Goal: Information Seeking & Learning: Learn about a topic

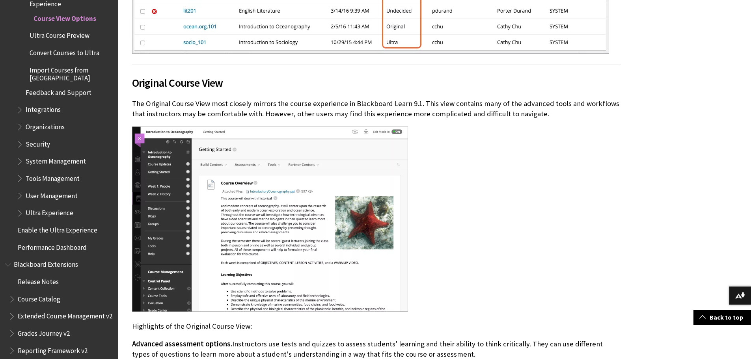
scroll to position [513, 0]
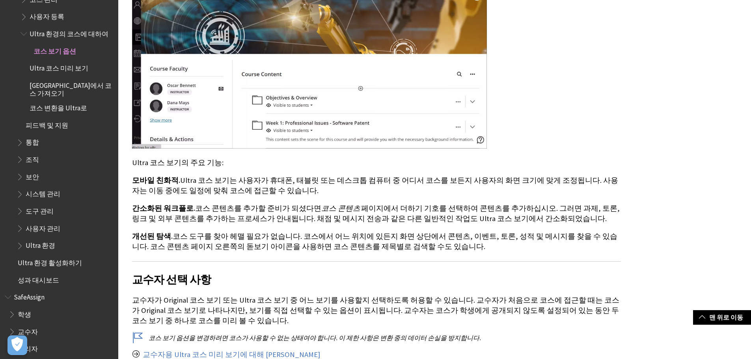
scroll to position [947, 0]
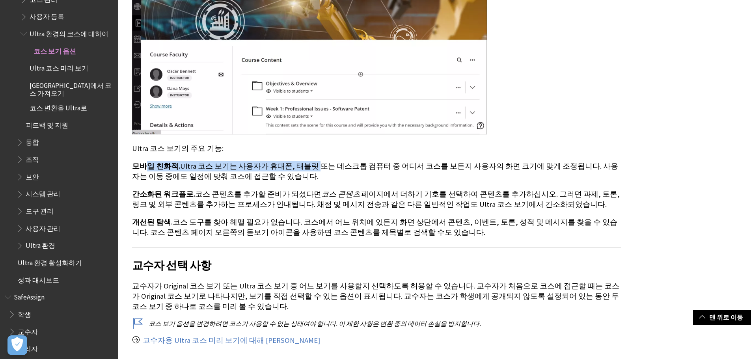
drag, startPoint x: 146, startPoint y: 144, endPoint x: 302, endPoint y: 148, distance: 156.6
click at [302, 161] on p "모바일 친화적. Ultra 코스 보기는 사용자가 휴대폰, 태블릿 또는 데스크톱 컴퓨터 중 어디서 코스를 보든지 사용자의 화면 크기에 맞게 조정…" at bounding box center [376, 171] width 489 height 21
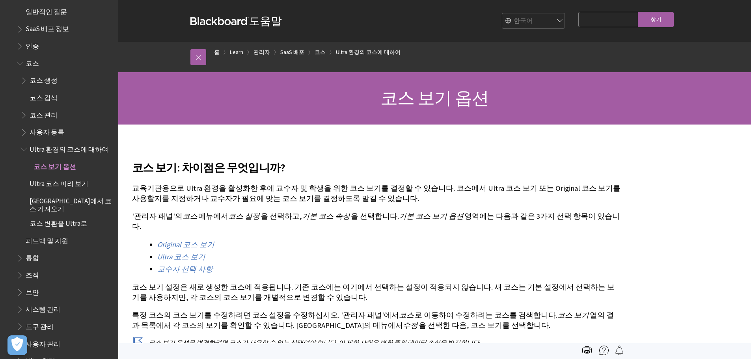
scroll to position [707, 0]
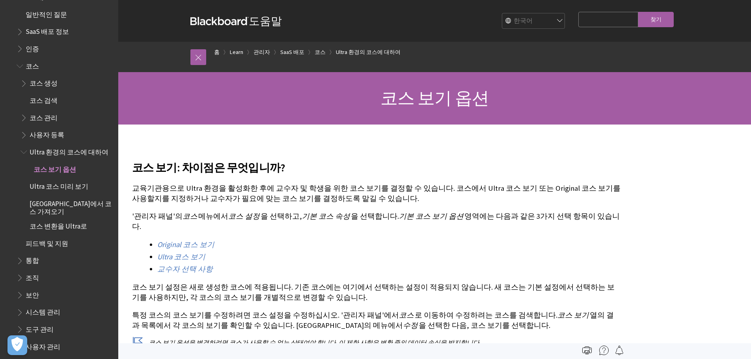
click at [80, 182] on span "Ultra 코스 미리 보기" at bounding box center [59, 185] width 59 height 11
click at [65, 170] on span "코스 보기 옵션" at bounding box center [55, 168] width 43 height 11
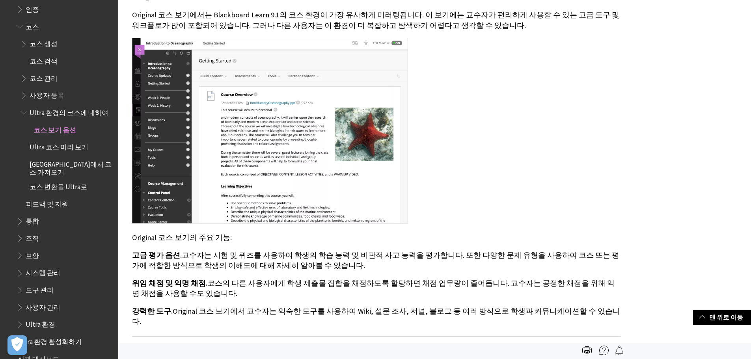
scroll to position [276, 0]
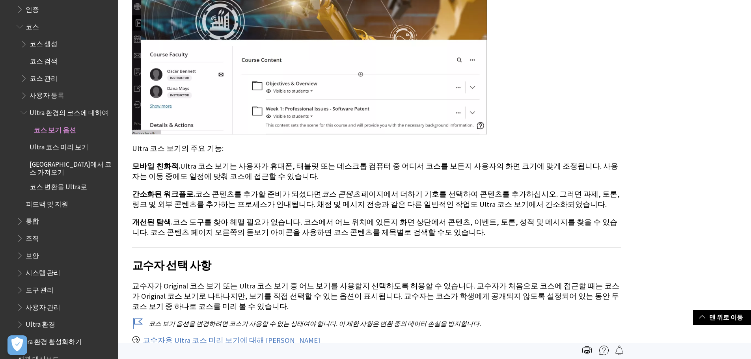
drag, startPoint x: 445, startPoint y: 246, endPoint x: 441, endPoint y: 243, distance: 5.1
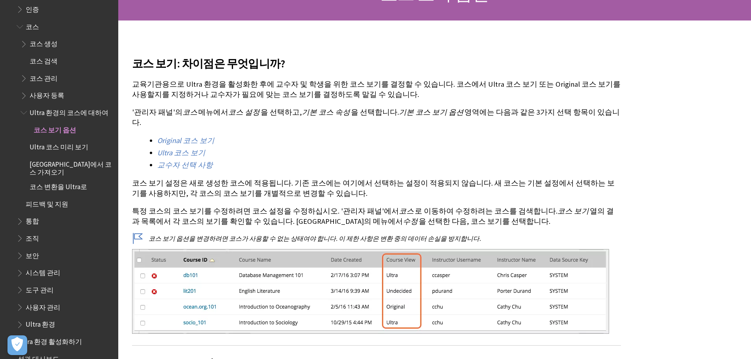
scroll to position [118, 0]
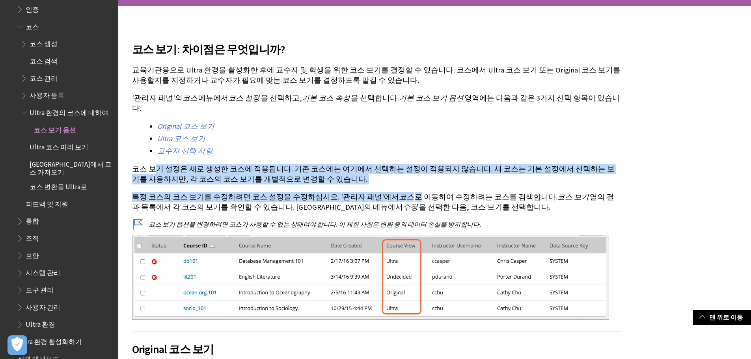
drag, startPoint x: 155, startPoint y: 161, endPoint x: 436, endPoint y: 184, distance: 281.4
click at [436, 192] on p "특정 코스의 코스 보기를 수정하려면 코스 설정을 수정하십시오. '관리자 패널'에서 코스 로 이동하여 수정하려는 코스를 검색합니다. 코스 보기 …" at bounding box center [376, 202] width 489 height 21
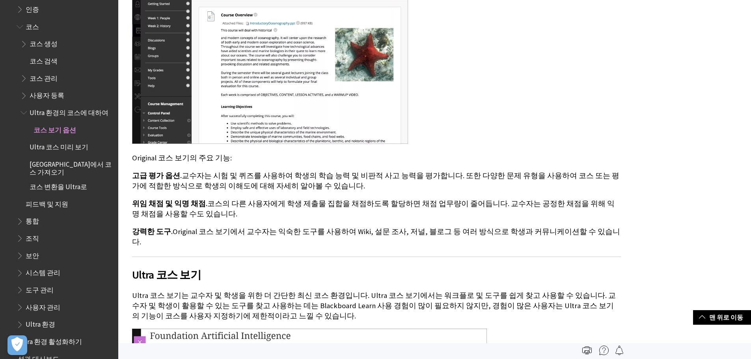
scroll to position [552, 0]
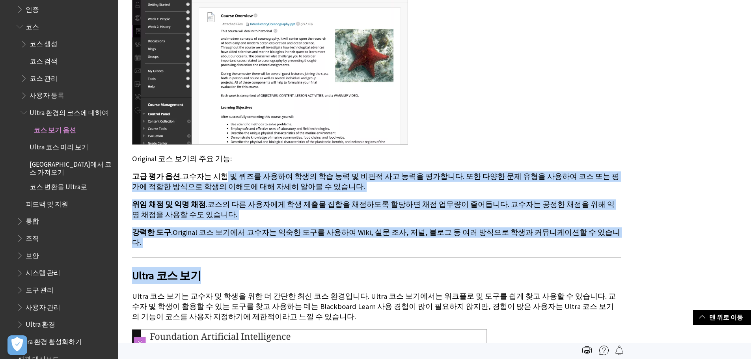
drag, startPoint x: 230, startPoint y: 168, endPoint x: 381, endPoint y: 241, distance: 166.9
click at [381, 241] on div "코스 보기: 차이점은 무엇입니까? 교육기관용으로 Ultra 환경을 활성화한 후에 교수자 및 학생을 위한 코스 보기를 결정할 수 있습니다. 코스…" at bounding box center [376, 169] width 489 height 1143
click at [381, 258] on h2 "Ultra 코스 보기" at bounding box center [376, 271] width 489 height 26
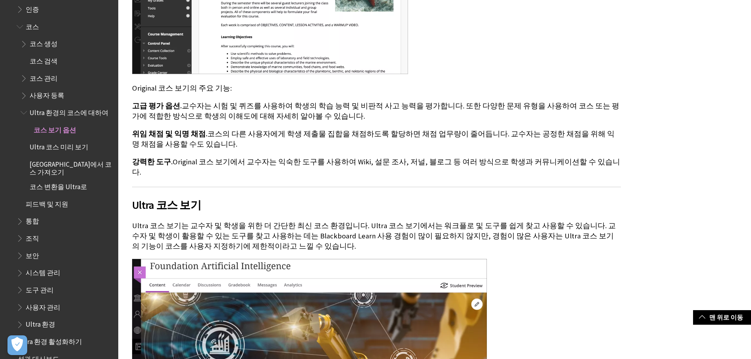
scroll to position [631, 0]
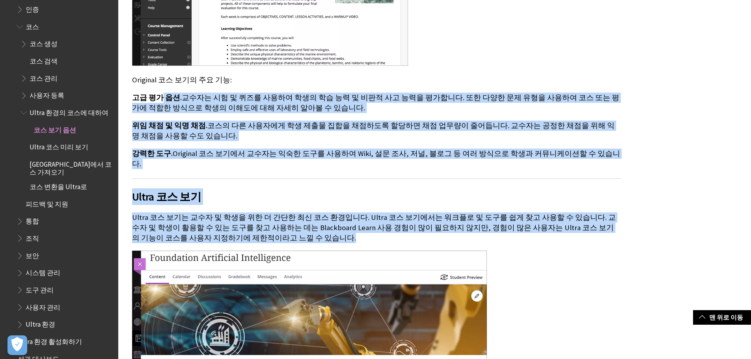
drag, startPoint x: 433, startPoint y: 215, endPoint x: 161, endPoint y: 79, distance: 305.0
click at [161, 79] on div "코스 보기: 차이점은 무엇입니까? 교육기관용으로 Ultra 환경을 활성화한 후에 교수자 및 학생을 위한 코스 보기를 결정할 수 있습니다. 코스…" at bounding box center [376, 90] width 489 height 1143
click at [378, 149] on p "강력한 도구. Original 코스 보기에서 교수자는 익숙한 도구를 사용하여 Wiki, 설문 조사, 저널, 블로그 등 여러 방식으로 학생과 커…" at bounding box center [376, 159] width 489 height 21
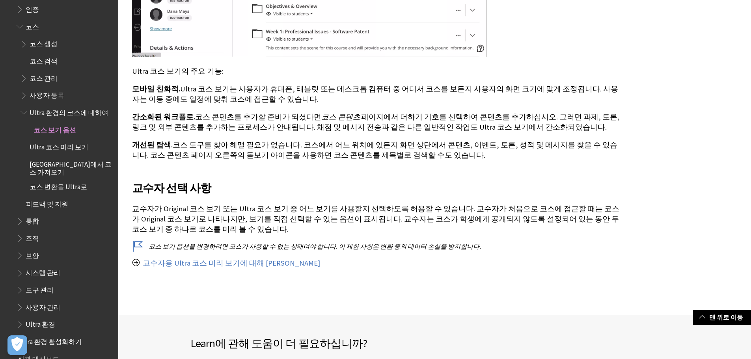
scroll to position [986, 0]
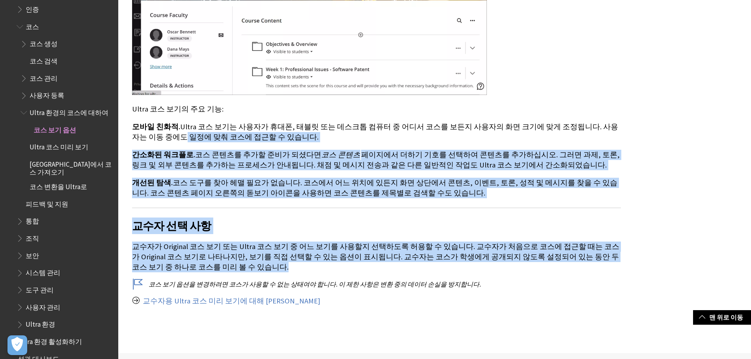
drag, startPoint x: 361, startPoint y: 239, endPoint x: 123, endPoint y: 101, distance: 274.9
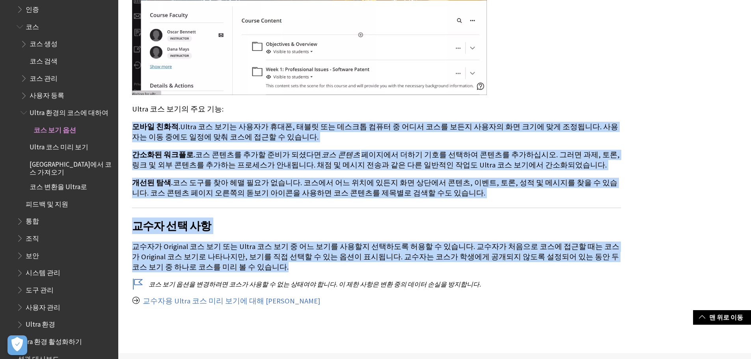
click at [291, 178] on p "개선된 탐색. 코스 도구를 찾아 헤맬 필요가 없습니다. 코스에서 어느 위치에 있든지 화면 상단에서 콘텐츠, 이벤트, 토론, 성적 및 메시지를 …" at bounding box center [376, 188] width 489 height 21
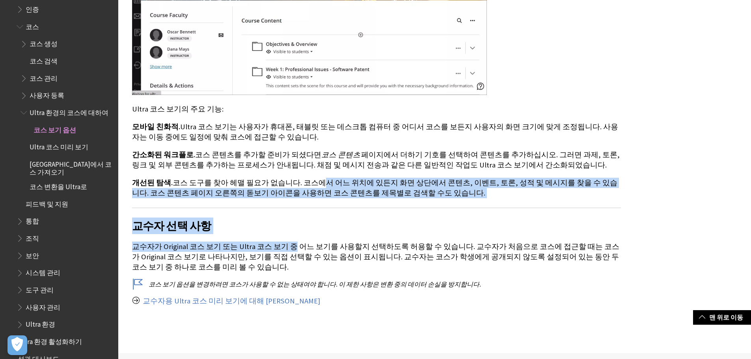
drag, startPoint x: 285, startPoint y: 228, endPoint x: 306, endPoint y: 157, distance: 73.4
click at [306, 178] on p "개선된 탐색. 코스 도구를 찾아 헤맬 필요가 없습니다. 코스에서 어느 위치에 있든지 화면 상단에서 콘텐츠, 이벤트, 토론, 성적 및 메시지를 …" at bounding box center [376, 188] width 489 height 21
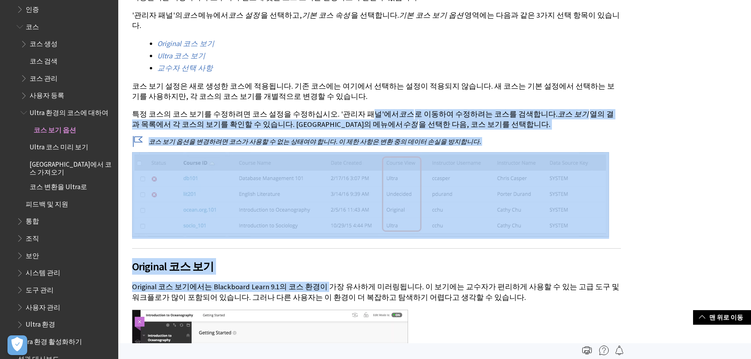
scroll to position [118, 0]
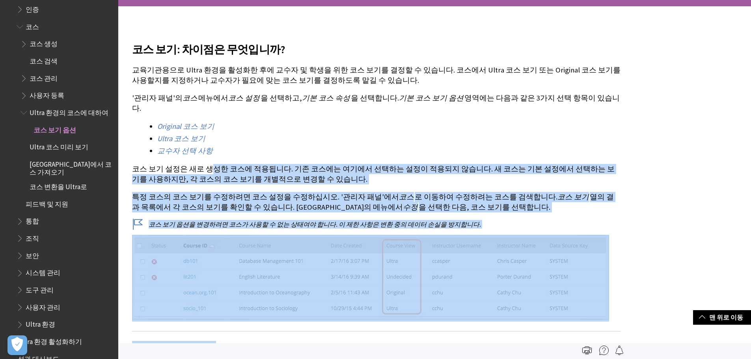
drag, startPoint x: 318, startPoint y: 205, endPoint x: 204, endPoint y: 159, distance: 123.0
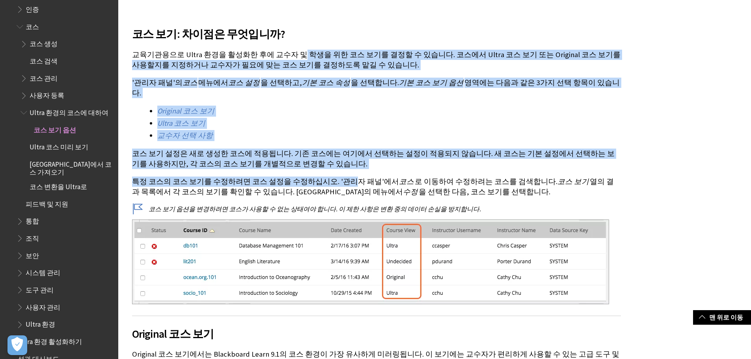
scroll to position [158, 0]
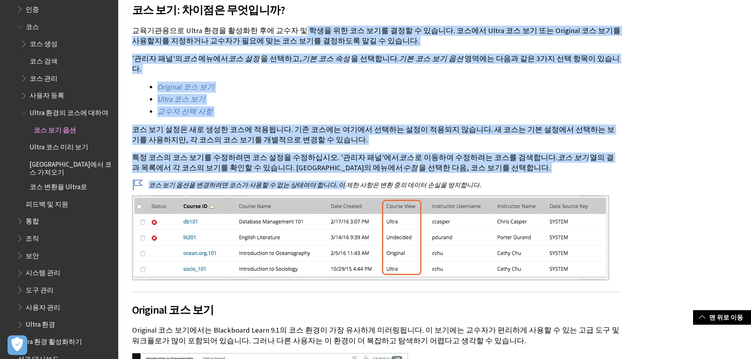
drag, startPoint x: 292, startPoint y: 65, endPoint x: 332, endPoint y: 166, distance: 109.2
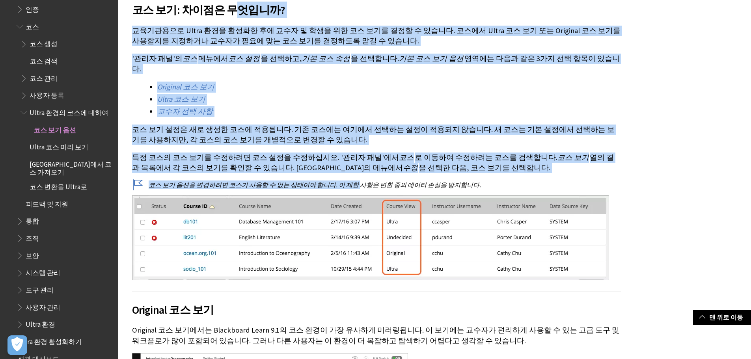
drag, startPoint x: 346, startPoint y: 171, endPoint x: 230, endPoint y: 14, distance: 195.1
click at [339, 59] on p "'관리자 패널'의 코스 메뉴에서 코스 설정 을 선택하고, 기본 코스 속성 을 선택합니다. 기본 코스 보기 옵션 영역에는 다음과 같은 3가지 선…" at bounding box center [376, 64] width 489 height 21
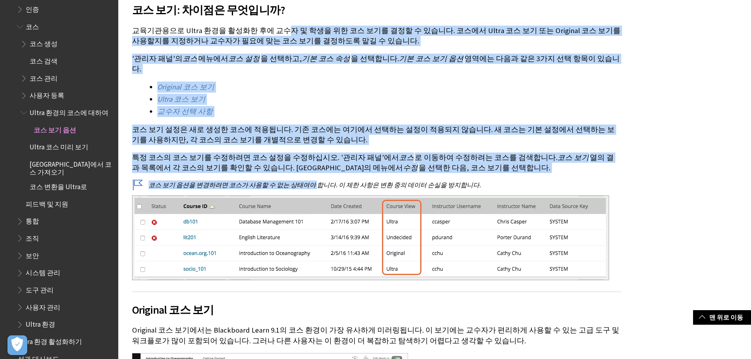
drag, startPoint x: 274, startPoint y: 24, endPoint x: 304, endPoint y: 164, distance: 143.0
click at [319, 155] on p "특정 코스의 코스 보기를 수정하려면 코스 설정을 수정하십시오. '관리자 패널'에서 코스 로 이동하여 수정하려는 코스를 검색합니다. 코스 보기 …" at bounding box center [376, 163] width 489 height 21
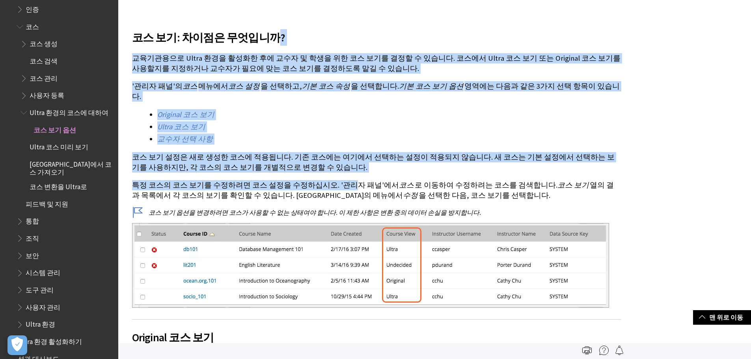
drag, startPoint x: 266, startPoint y: -14, endPoint x: 284, endPoint y: 32, distance: 49.7
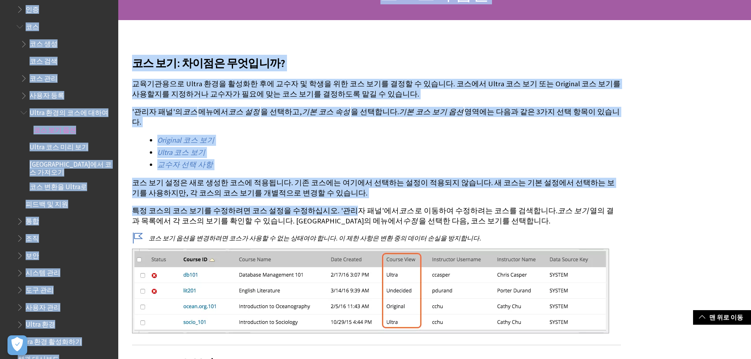
scroll to position [110, 0]
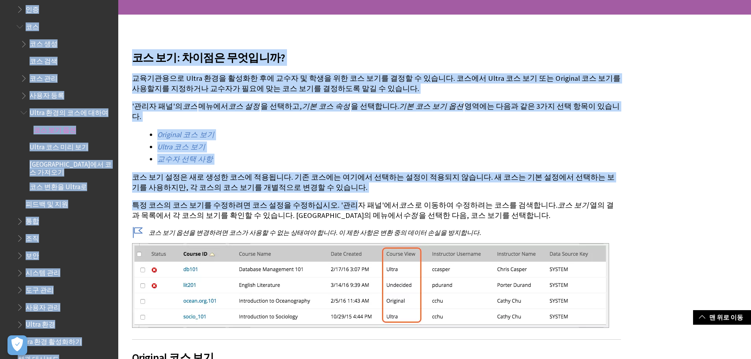
click at [295, 129] on li "Original 코스 보기" at bounding box center [389, 134] width 464 height 11
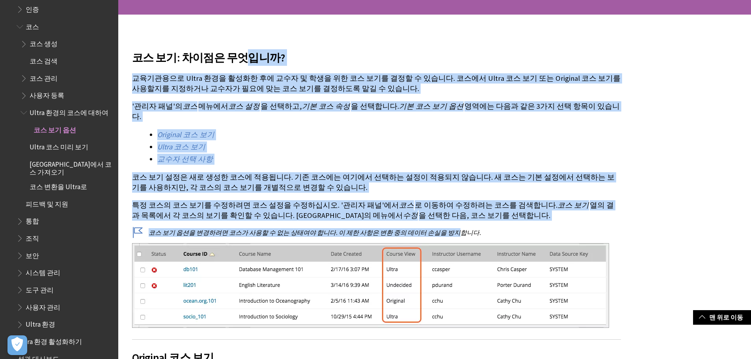
drag, startPoint x: 235, startPoint y: 56, endPoint x: 439, endPoint y: 211, distance: 255.3
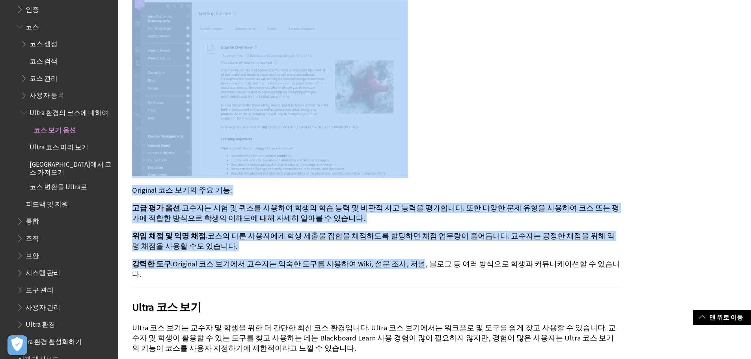
scroll to position [544, 0]
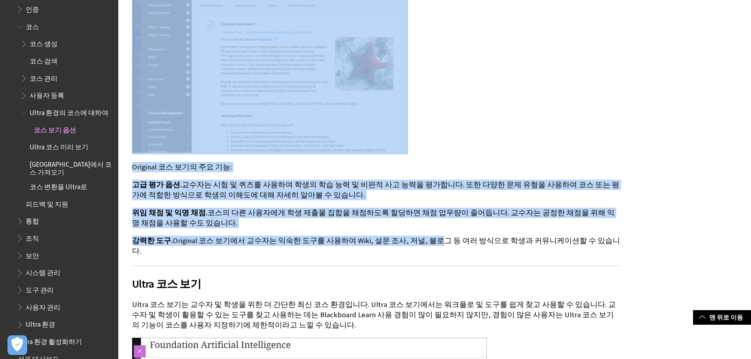
drag, startPoint x: 286, startPoint y: 126, endPoint x: 411, endPoint y: 226, distance: 159.9
click at [411, 226] on div "코스 보기: 차이점은 무엇입니까? 교육기관용으로 Ultra 환경을 활성화한 후에 교수자 및 학생을 위한 코스 보기를 결정할 수 있습니다. 코스…" at bounding box center [376, 177] width 489 height 1143
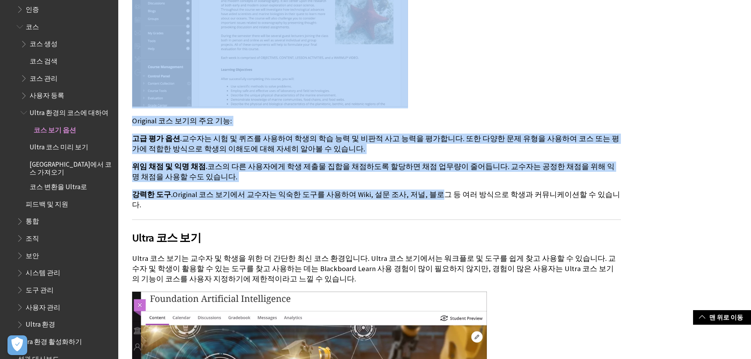
scroll to position [662, 0]
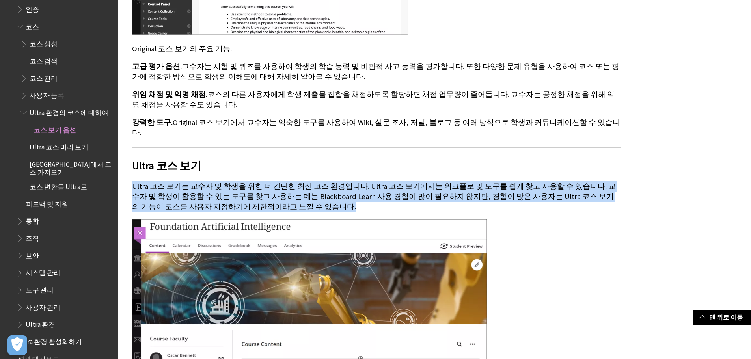
drag, startPoint x: 313, startPoint y: 143, endPoint x: 443, endPoint y: 194, distance: 139.9
click at [445, 195] on div "코스 보기: 차이점은 무엇입니까? 교육기관용으로 Ultra 환경을 활성화한 후에 교수자 및 학생을 위한 코스 보기를 결정할 수 있습니다. 코스…" at bounding box center [376, 59] width 489 height 1143
click at [342, 181] on p "Ultra 코스 보기는 교수자 및 학생을 위한 더 간단한 최신 코스 환경입니다. Ultra 코스 보기에서는 워크플로 및 도구를 쉽게 찾고 사용…" at bounding box center [376, 196] width 489 height 31
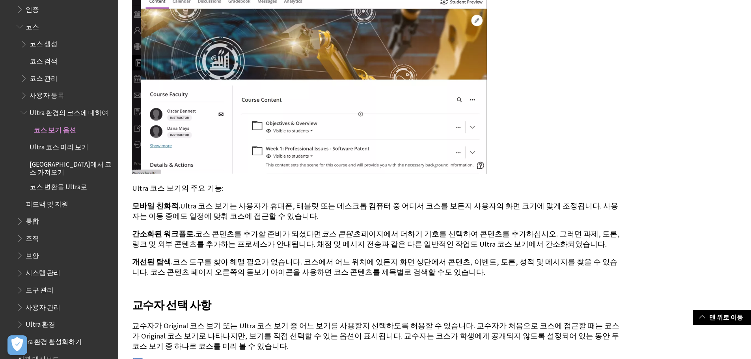
scroll to position [978, 0]
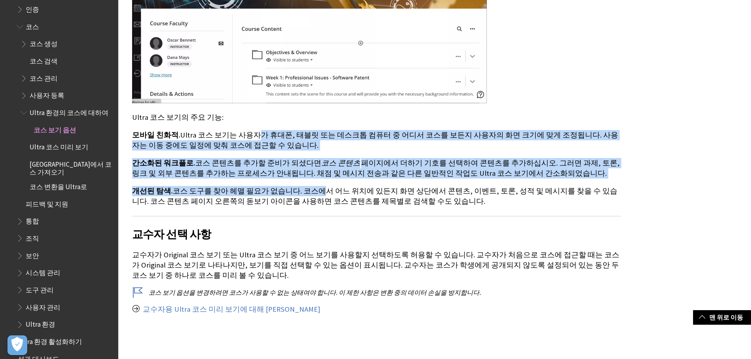
drag, startPoint x: 245, startPoint y: 105, endPoint x: 290, endPoint y: 176, distance: 84.2
click at [275, 186] on p "개선된 탐색. 코스 도구를 찾아 헤맬 필요가 없습니다. 코스에서 어느 위치에 있든지 화면 상단에서 콘텐츠, 이벤트, 토론, 성적 및 메시지를 …" at bounding box center [376, 196] width 489 height 21
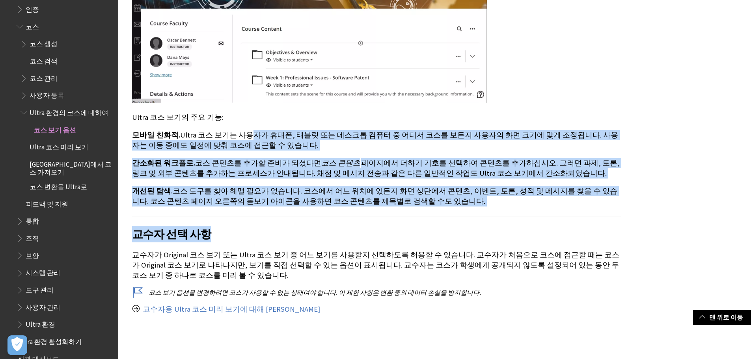
drag, startPoint x: 392, startPoint y: 189, endPoint x: 222, endPoint y: 101, distance: 191.9
click at [327, 159] on span "코스 콘텐츠" at bounding box center [340, 163] width 39 height 9
click at [312, 186] on p "개선된 탐색. 코스 도구를 찾아 헤맬 필요가 없습니다. 코스에서 어느 위치에 있든지 화면 상단에서 콘텐츠, 이벤트, 토론, 성적 및 메시지를 …" at bounding box center [376, 196] width 489 height 21
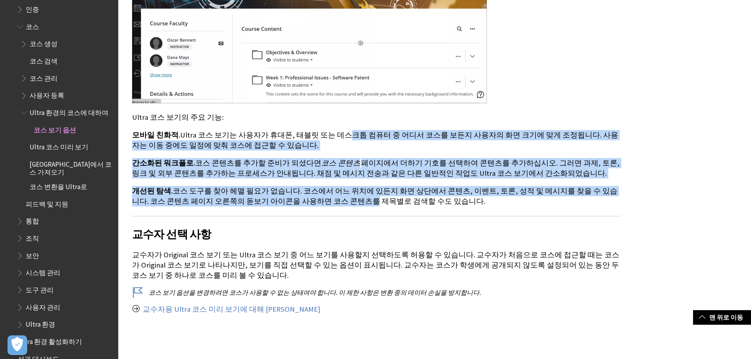
drag, startPoint x: 305, startPoint y: 183, endPoint x: 326, endPoint y: 115, distance: 71.3
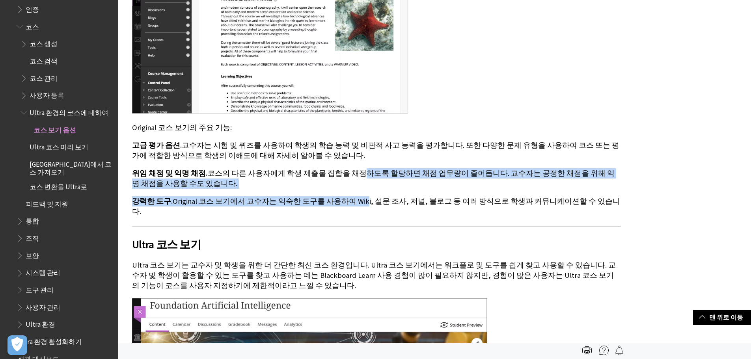
drag, startPoint x: 347, startPoint y: 179, endPoint x: 322, endPoint y: 129, distance: 56.1
click at [323, 144] on div "코스 보기: 차이점은 무엇입니까? 교육기관용으로 Ultra 환경을 활성화한 후에 교수자 및 학생을 위한 코스 보기를 결정할 수 있습니다. 코스…" at bounding box center [376, 138] width 489 height 1143
click at [347, 168] on p "위임 채점 및 익명 채점. 코스의 다른 사용자에게 학생 제출물 집합을 채점하도록 할당하면 채점 업무량이 줄어듭니다. 교수자는 공정한 채점을 위…" at bounding box center [376, 178] width 489 height 21
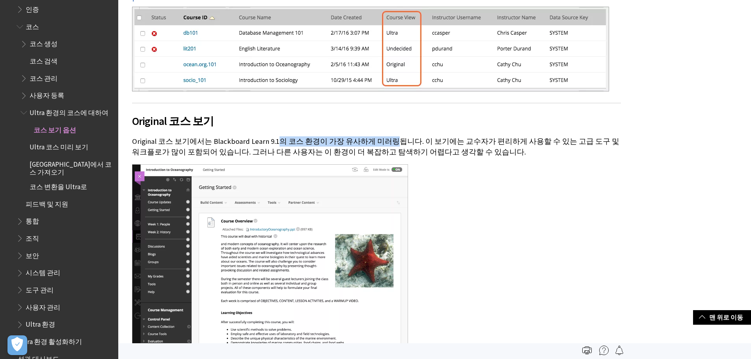
drag, startPoint x: 382, startPoint y: 131, endPoint x: 248, endPoint y: 121, distance: 134.1
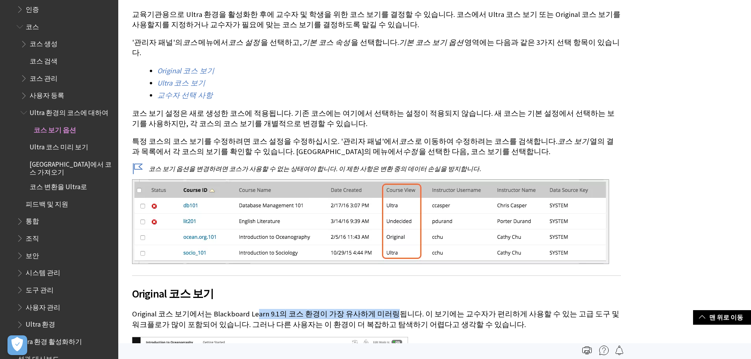
scroll to position [71, 0]
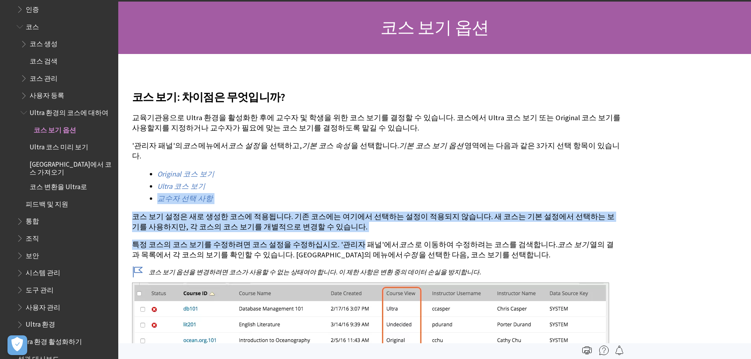
drag, startPoint x: 288, startPoint y: 228, endPoint x: 208, endPoint y: 170, distance: 98.5
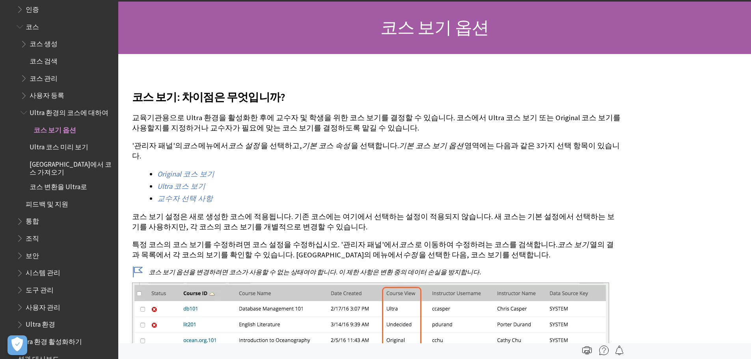
click at [320, 169] on li "Original 코스 보기" at bounding box center [389, 174] width 464 height 11
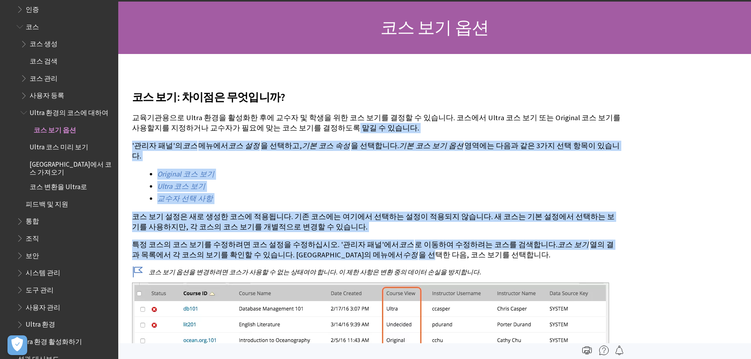
drag, startPoint x: 313, startPoint y: 243, endPoint x: 304, endPoint y: 124, distance: 119.0
click at [304, 124] on p "교육기관용으로 Ultra 환경을 활성화한 후에 교수자 및 학생을 위한 코스 보기를 결정할 수 있습니다. 코스에서 Ultra 코스 보기 또는 O…" at bounding box center [376, 123] width 489 height 21
drag, startPoint x: 284, startPoint y: 125, endPoint x: 373, endPoint y: 241, distance: 145.8
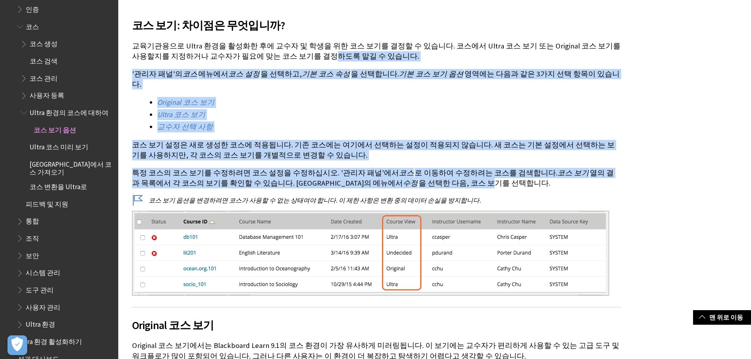
scroll to position [31, 0]
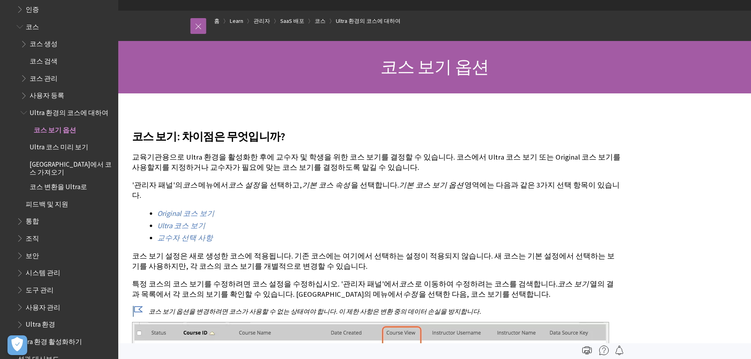
click at [283, 159] on p "교육기관용으로 Ultra 환경을 활성화한 후에 교수자 및 학생을 위한 코스 보기를 결정할 수 있습니다. 코스에서 Ultra 코스 보기 또는 O…" at bounding box center [376, 162] width 489 height 21
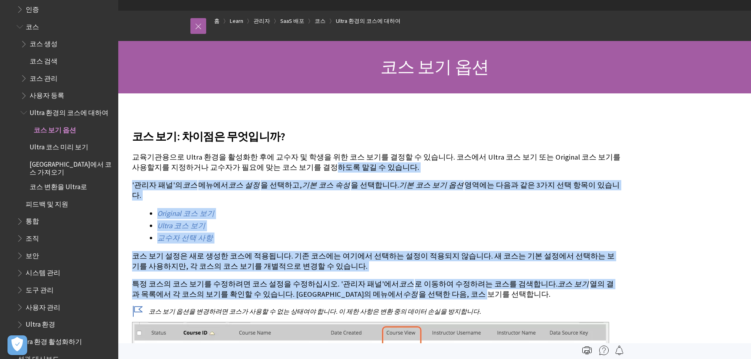
drag, startPoint x: 285, startPoint y: 165, endPoint x: 364, endPoint y: 283, distance: 142.1
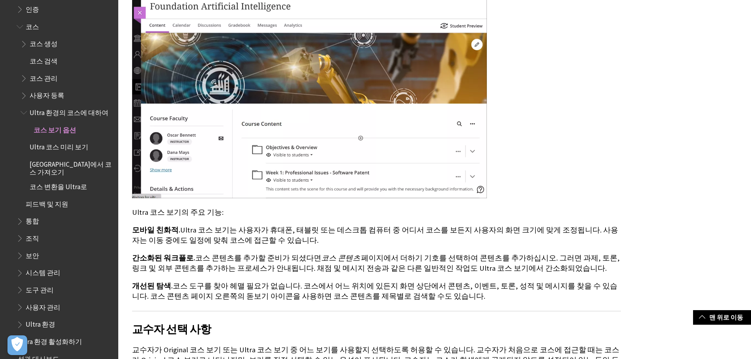
scroll to position [938, 0]
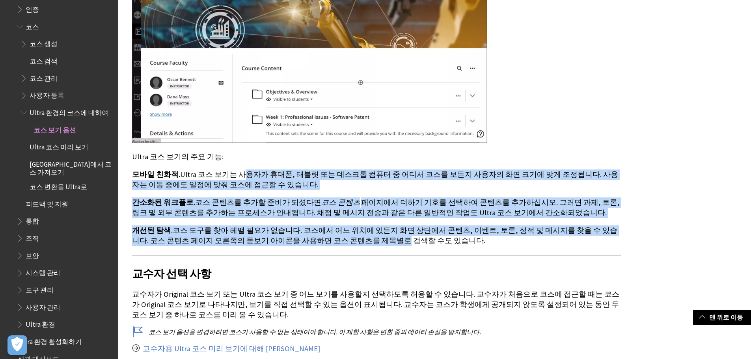
drag, startPoint x: 234, startPoint y: 157, endPoint x: 334, endPoint y: 221, distance: 118.5
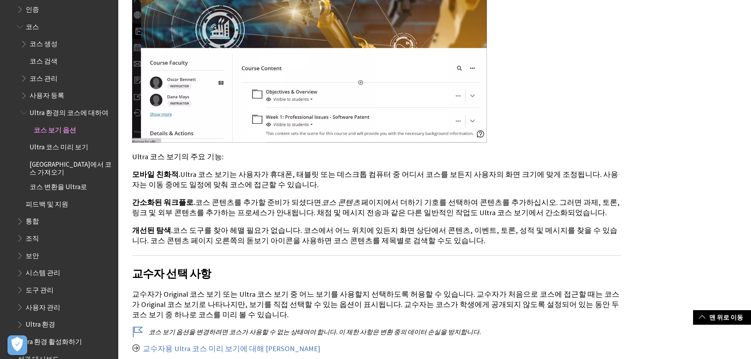
click at [338, 226] on p "개선된 탐색. 코스 도구를 찾아 헤맬 필요가 없습니다. 코스에서 어느 위치에 있든지 화면 상단에서 콘텐츠, 이벤트, 토론, 성적 및 메시지를 …" at bounding box center [376, 236] width 489 height 21
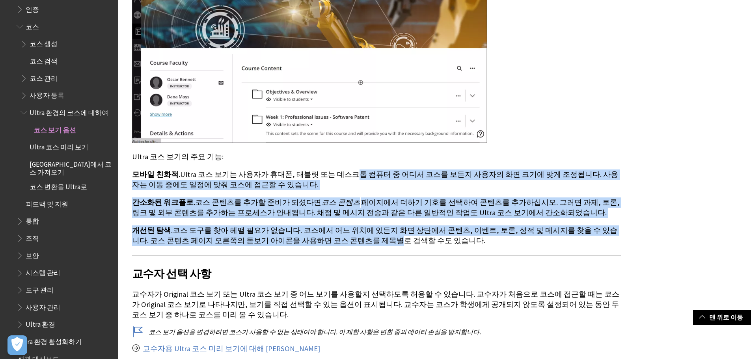
drag, startPoint x: 329, startPoint y: 222, endPoint x: 332, endPoint y: 155, distance: 66.7
click at [344, 170] on p "모바일 친화적. Ultra 코스 보기는 사용자가 휴대폰, 태블릿 또는 데스크톱 컴퓨터 중 어디서 코스를 보든지 사용자의 화면 크기에 맞게 조정…" at bounding box center [376, 180] width 489 height 21
drag, startPoint x: 332, startPoint y: 153, endPoint x: 325, endPoint y: 219, distance: 66.6
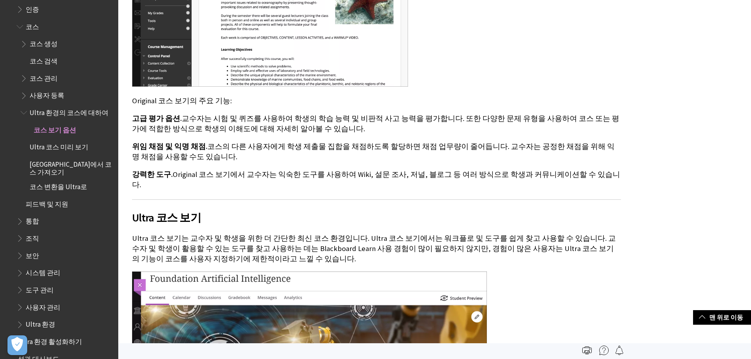
scroll to position [386, 0]
